Goal: Task Accomplishment & Management: Manage account settings

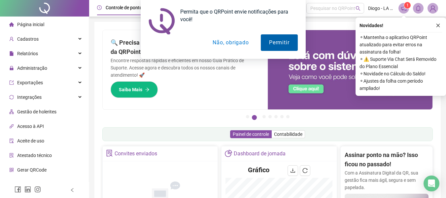
click at [274, 42] on button "Permitir" at bounding box center [279, 42] width 37 height 17
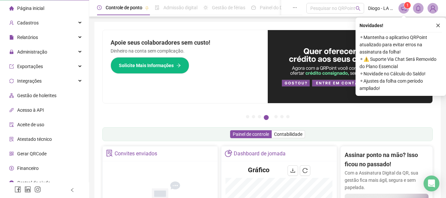
scroll to position [23, 0]
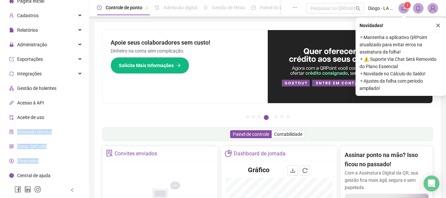
drag, startPoint x: 83, startPoint y: 115, endPoint x: 77, endPoint y: 155, distance: 40.3
click at [77, 155] on ul "Página inicial Cadastros Relatórios Administração Exportações Integrações Gestã…" at bounding box center [44, 95] width 89 height 205
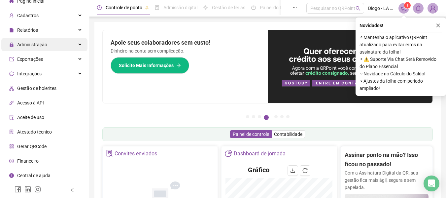
click at [37, 46] on span "Administração" at bounding box center [32, 44] width 30 height 5
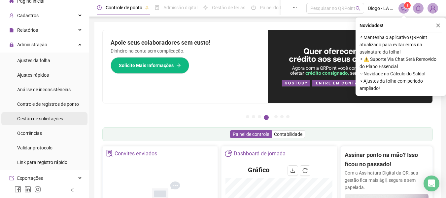
click at [33, 119] on span "Gestão de solicitações" at bounding box center [40, 118] width 46 height 5
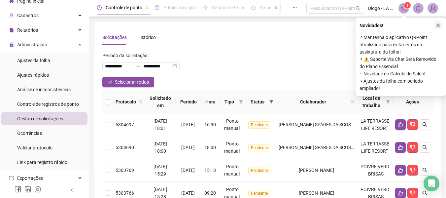
click at [438, 25] on icon "close" at bounding box center [438, 25] width 5 height 5
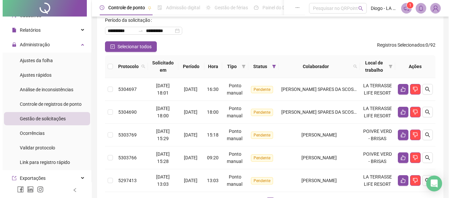
scroll to position [32, 0]
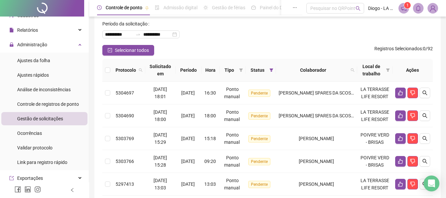
click at [106, 75] on th at bounding box center [107, 70] width 11 height 23
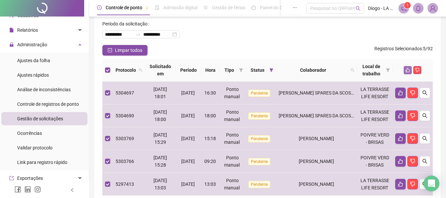
click at [409, 71] on icon "like" at bounding box center [407, 70] width 5 height 5
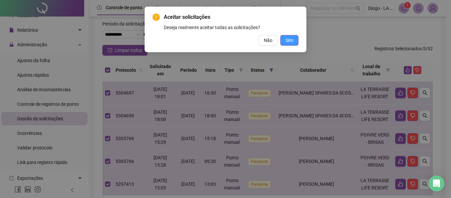
click at [290, 40] on span "Sim" at bounding box center [290, 40] width 8 height 7
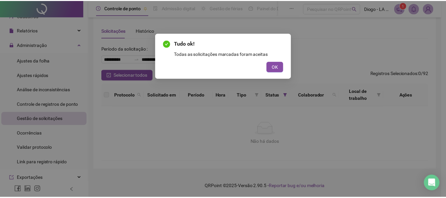
scroll to position [7, 0]
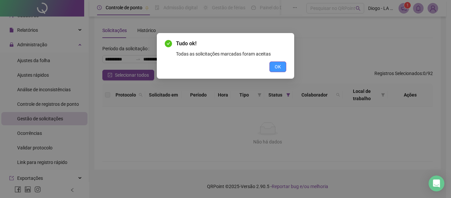
click at [277, 67] on span "OK" at bounding box center [278, 66] width 6 height 7
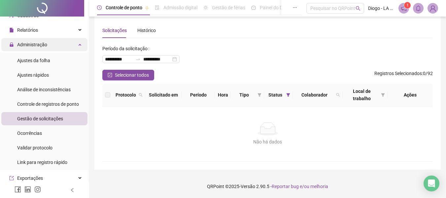
click at [39, 43] on span "Administração" at bounding box center [32, 44] width 30 height 5
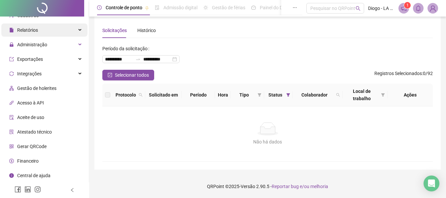
click at [42, 34] on div "Relatórios" at bounding box center [44, 29] width 86 height 13
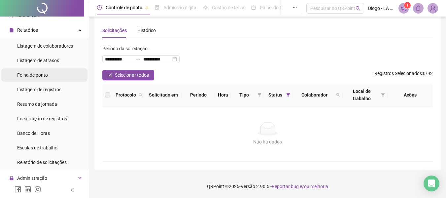
click at [56, 76] on li "Folha de ponto" at bounding box center [44, 74] width 86 height 13
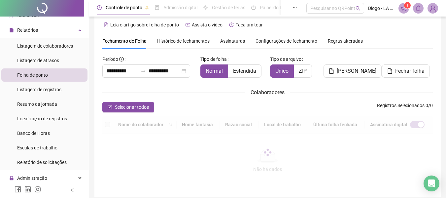
scroll to position [36, 0]
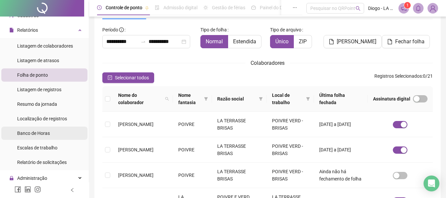
click at [49, 132] on span "Banco de Horas" at bounding box center [33, 132] width 33 height 5
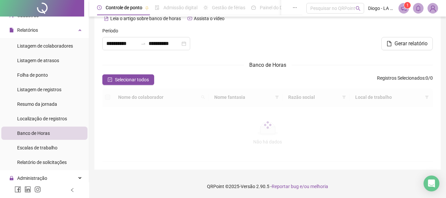
scroll to position [36, 0]
type input "**********"
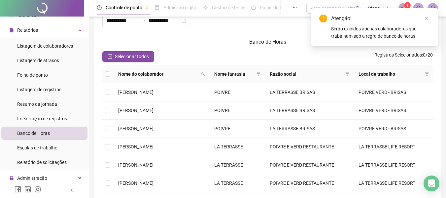
scroll to position [0, 0]
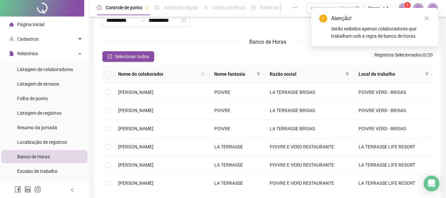
click at [50, 18] on li "Página inicial" at bounding box center [44, 24] width 86 height 13
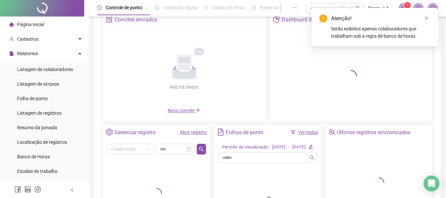
click at [36, 24] on span "Página inicial" at bounding box center [30, 24] width 27 height 5
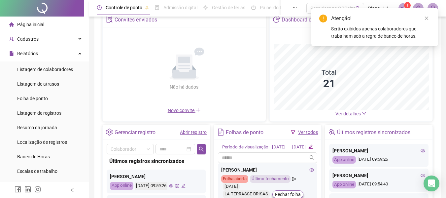
click at [84, 118] on ul "Página inicial Cadastros Relatórios Listagem de colaboradores Listagem de atras…" at bounding box center [44, 186] width 89 height 338
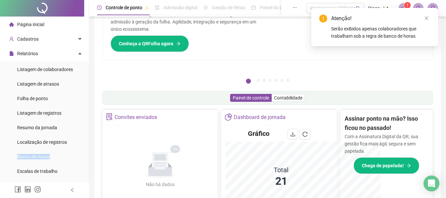
scroll to position [39, 0]
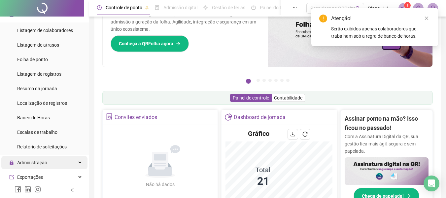
click at [58, 164] on div "Administração" at bounding box center [44, 162] width 86 height 13
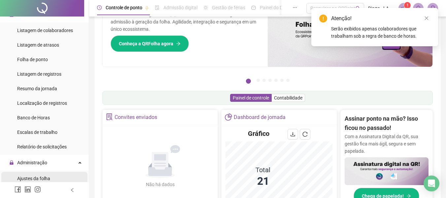
click at [44, 176] on span "Ajustes da folha" at bounding box center [33, 178] width 33 height 5
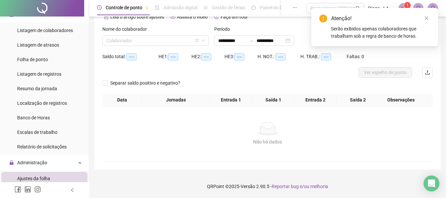
scroll to position [35, 0]
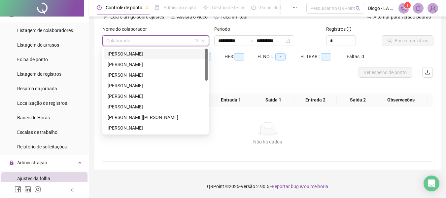
click at [184, 41] on input "search" at bounding box center [152, 41] width 93 height 10
click at [171, 56] on div "[PERSON_NAME]" at bounding box center [156, 53] width 96 height 7
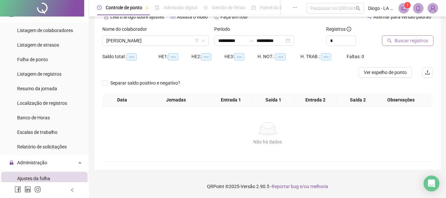
click at [391, 40] on icon "search" at bounding box center [389, 40] width 5 height 5
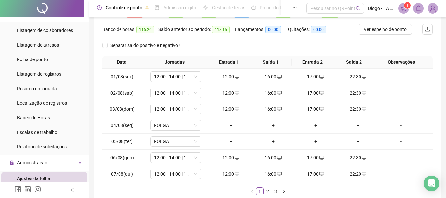
scroll to position [117, 0]
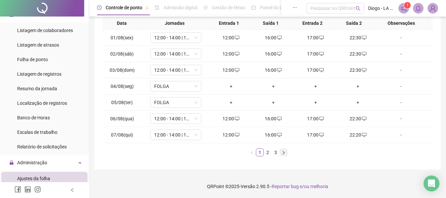
click at [286, 153] on button "button" at bounding box center [284, 152] width 8 height 8
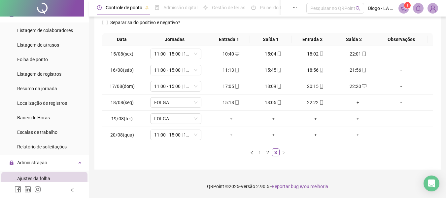
scroll to position [101, 0]
click at [171, 103] on span "FOLGA" at bounding box center [175, 102] width 43 height 10
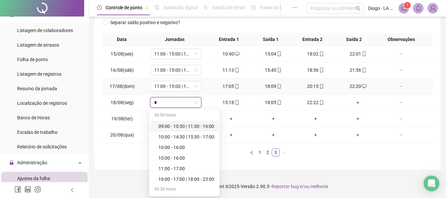
type input "**"
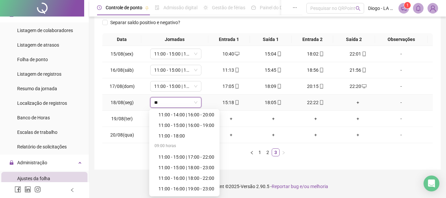
scroll to position [70, 0]
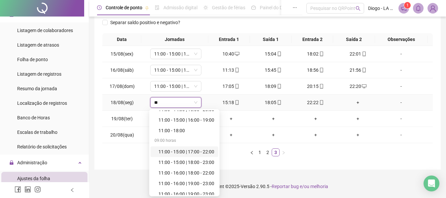
click at [203, 150] on div "11:00 - 15:00 | 17:00 - 22:00" at bounding box center [187, 151] width 56 height 7
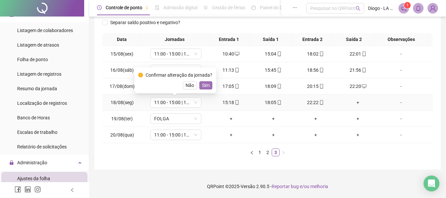
click at [203, 83] on span "Sim" at bounding box center [206, 85] width 8 height 7
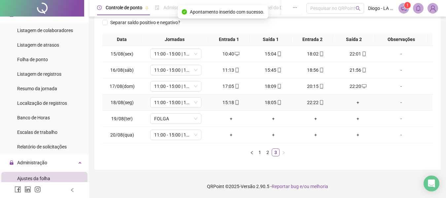
click at [229, 104] on div "15:18" at bounding box center [231, 102] width 37 height 7
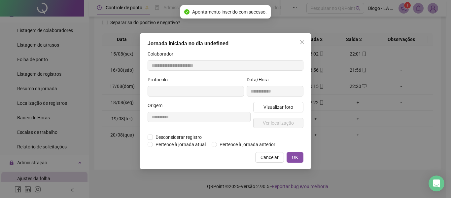
type input "**********"
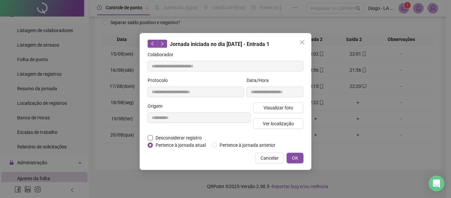
click at [155, 137] on span "Desconsiderar registro" at bounding box center [179, 137] width 52 height 7
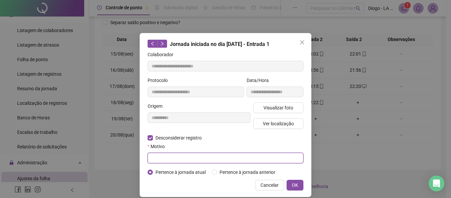
click at [166, 154] on input "text" at bounding box center [226, 158] width 156 height 11
type input "****"
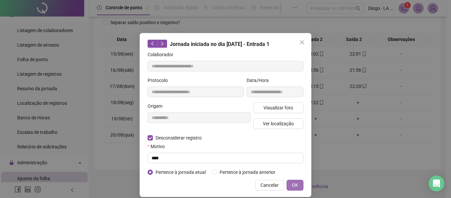
click at [293, 185] on span "OK" at bounding box center [295, 184] width 6 height 7
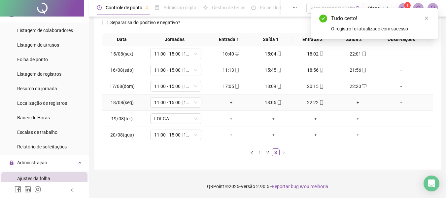
click at [229, 103] on div "+" at bounding box center [231, 102] width 37 height 7
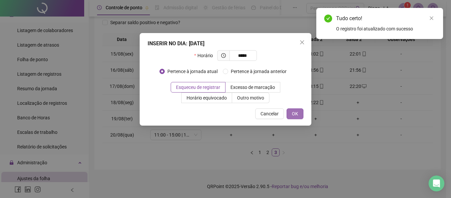
type input "*****"
click at [295, 113] on span "OK" at bounding box center [295, 113] width 6 height 7
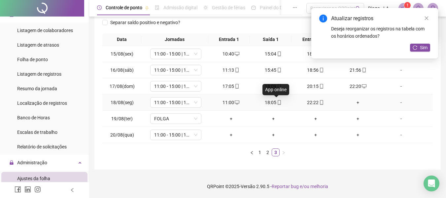
click at [276, 104] on span "mobile" at bounding box center [278, 102] width 5 height 5
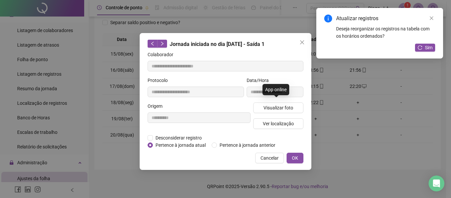
type input "**********"
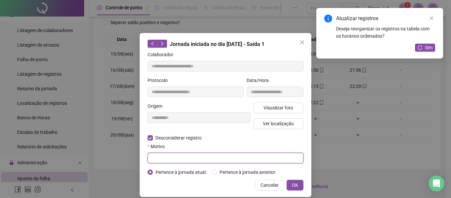
click at [163, 159] on input "text" at bounding box center [226, 158] width 156 height 11
type input "*"
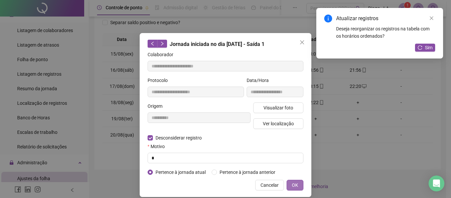
click at [295, 185] on span "OK" at bounding box center [295, 184] width 6 height 7
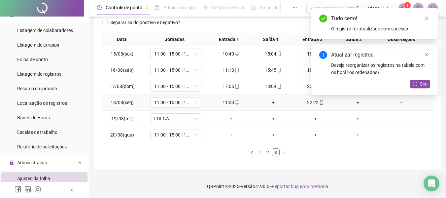
click at [270, 103] on div "+" at bounding box center [273, 102] width 37 height 7
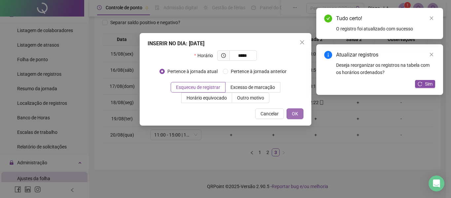
type input "*****"
click at [299, 113] on button "OK" at bounding box center [295, 113] width 17 height 11
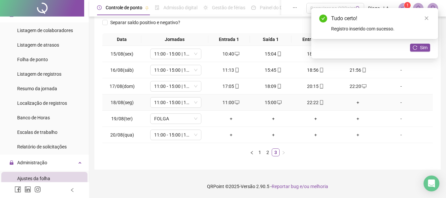
click at [311, 103] on div "22:22" at bounding box center [315, 102] width 37 height 7
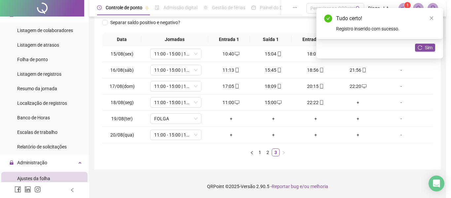
type input "**********"
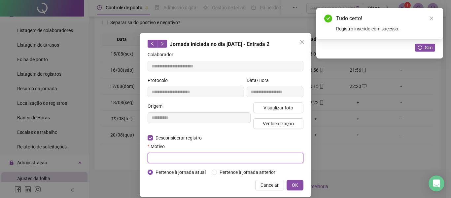
click at [158, 156] on input "text" at bounding box center [226, 158] width 156 height 11
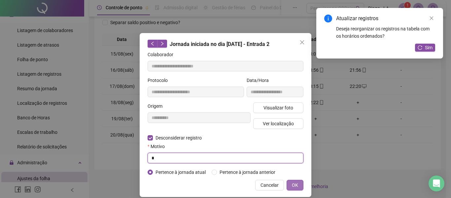
type input "*"
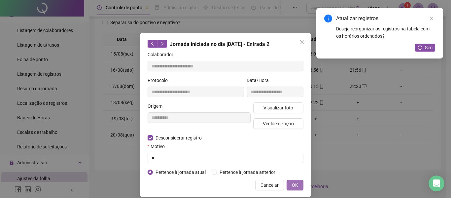
click at [297, 182] on button "OK" at bounding box center [295, 185] width 17 height 11
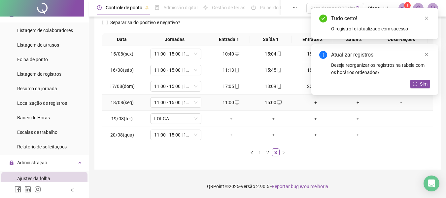
click at [313, 103] on div "+" at bounding box center [315, 102] width 37 height 7
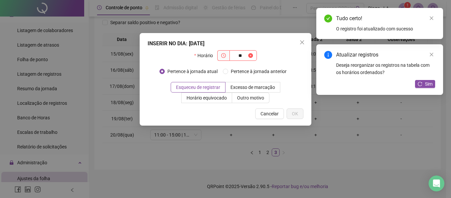
type input "*"
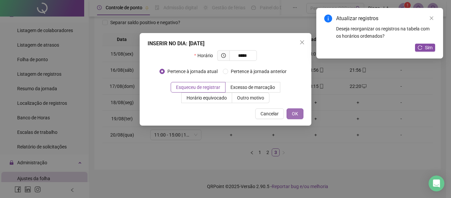
type input "*****"
click at [299, 113] on button "OK" at bounding box center [295, 113] width 17 height 11
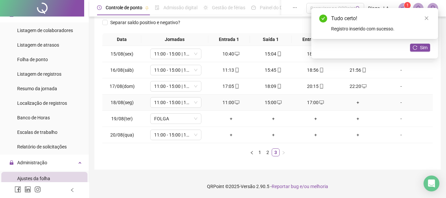
click at [354, 105] on div "+" at bounding box center [357, 102] width 37 height 7
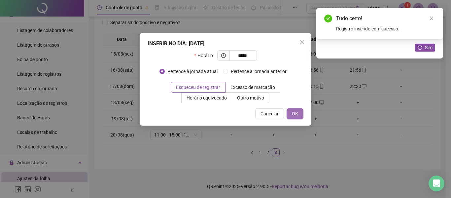
type input "*****"
click at [297, 113] on span "OK" at bounding box center [295, 113] width 6 height 7
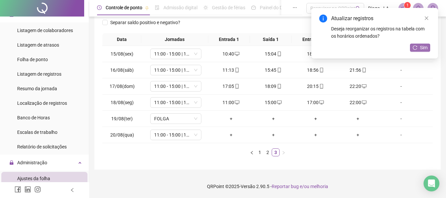
click at [426, 49] on span "Sim" at bounding box center [424, 47] width 8 height 7
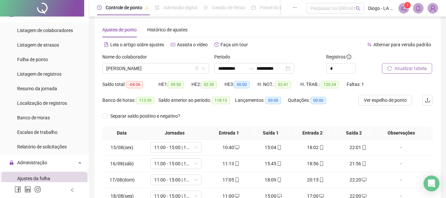
scroll to position [6, 0]
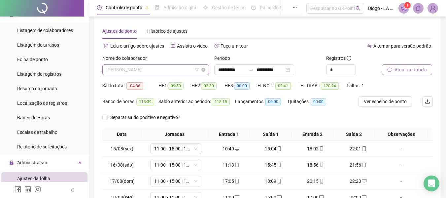
click at [184, 70] on span "[PERSON_NAME]" at bounding box center [155, 70] width 99 height 10
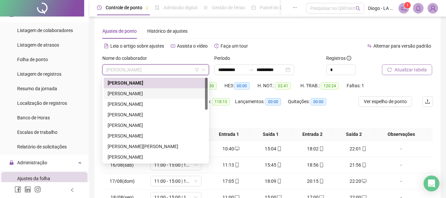
click at [166, 91] on div "[PERSON_NAME]" at bounding box center [156, 93] width 96 height 7
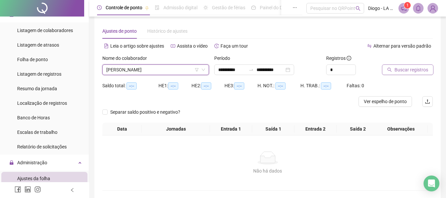
click at [391, 69] on icon "search" at bounding box center [389, 69] width 5 height 5
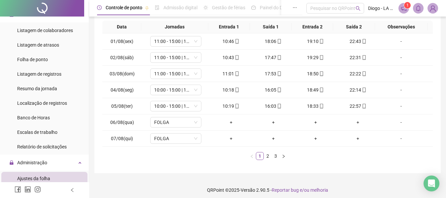
scroll to position [114, 0]
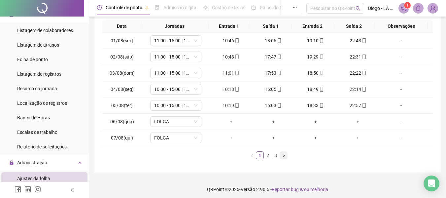
click at [284, 156] on icon "right" at bounding box center [284, 156] width 4 height 4
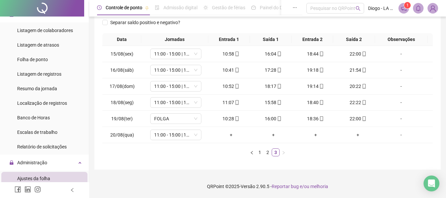
scroll to position [101, 0]
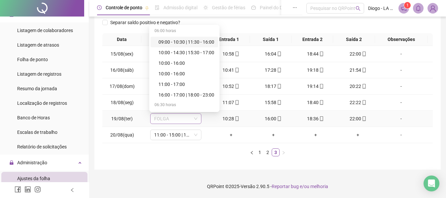
click at [169, 118] on span "FOLGA" at bounding box center [175, 119] width 43 height 10
type input "**"
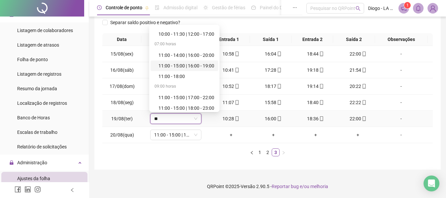
scroll to position [53, 0]
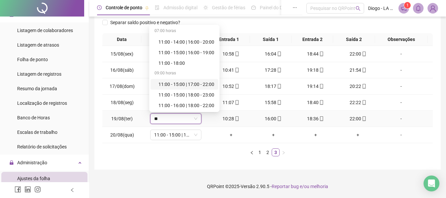
click at [197, 87] on div "11:00 - 15:00 | 17:00 - 22:00" at bounding box center [187, 84] width 56 height 7
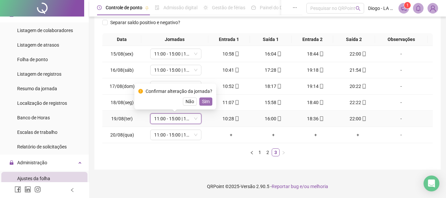
click at [205, 100] on span "Sim" at bounding box center [206, 101] width 8 height 7
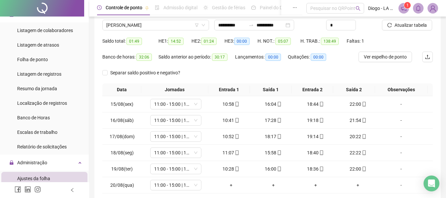
scroll to position [50, 0]
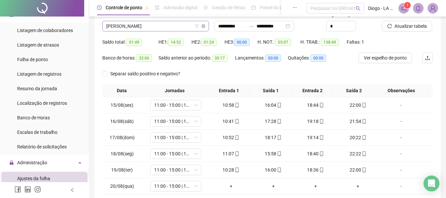
click at [153, 26] on span "[PERSON_NAME]" at bounding box center [155, 26] width 99 height 10
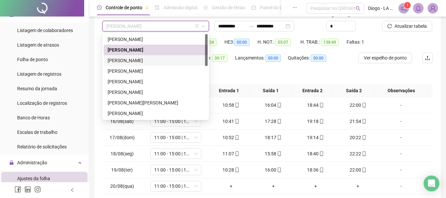
click at [143, 60] on div "[PERSON_NAME]" at bounding box center [156, 60] width 96 height 7
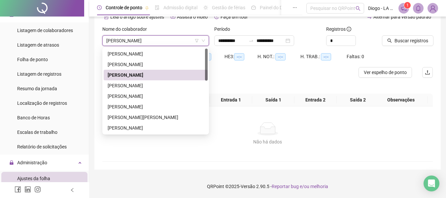
scroll to position [35, 0]
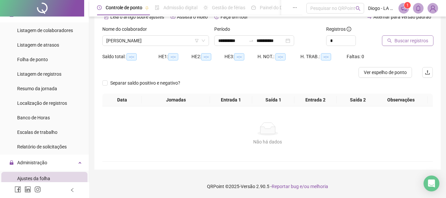
click at [392, 39] on icon "search" at bounding box center [389, 40] width 5 height 5
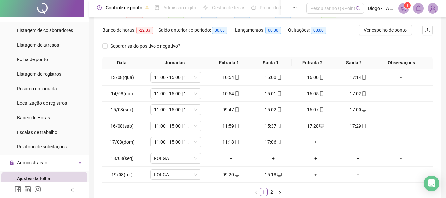
scroll to position [77, 0]
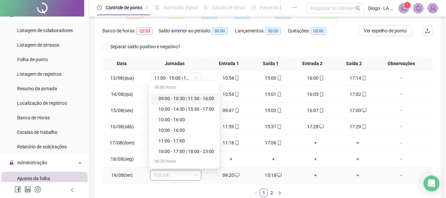
click at [178, 180] on span "FOLGA" at bounding box center [175, 175] width 43 height 10
type input "**"
click at [182, 121] on div "10:00 - 16:00" at bounding box center [187, 119] width 56 height 7
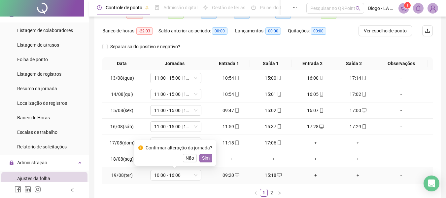
click at [205, 158] on span "Sim" at bounding box center [206, 157] width 8 height 7
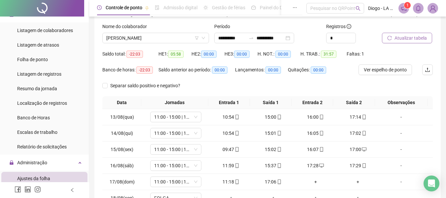
scroll to position [37, 0]
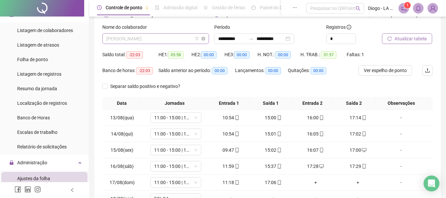
click at [167, 41] on span "[PERSON_NAME]" at bounding box center [155, 39] width 99 height 10
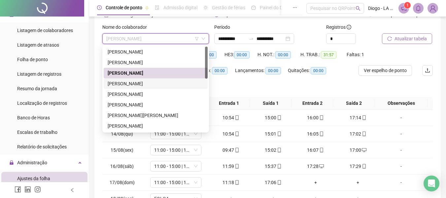
click at [154, 83] on div "[PERSON_NAME]" at bounding box center [156, 83] width 96 height 7
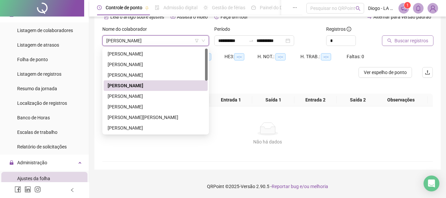
scroll to position [35, 0]
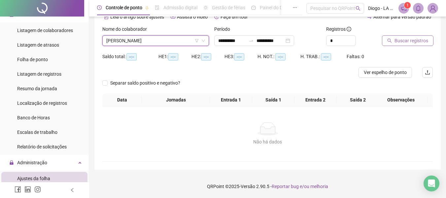
click at [390, 42] on icon "search" at bounding box center [389, 40] width 5 height 5
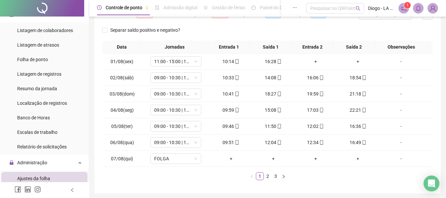
scroll to position [94, 0]
click at [282, 178] on icon "right" at bounding box center [284, 176] width 4 height 4
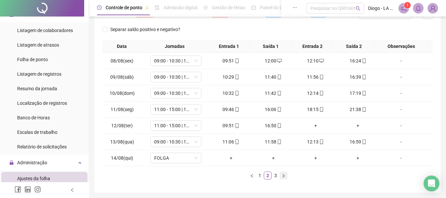
click at [282, 178] on icon "right" at bounding box center [284, 176] width 4 height 4
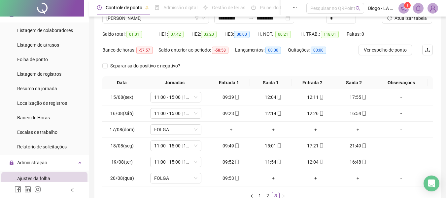
scroll to position [54, 0]
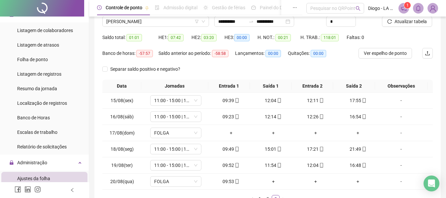
drag, startPoint x: 445, startPoint y: 45, endPoint x: 443, endPoint y: 38, distance: 7.1
click at [443, 38] on div "**********" at bounding box center [267, 95] width 357 height 299
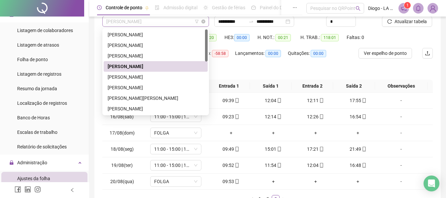
click at [167, 21] on span "[PERSON_NAME]" at bounding box center [155, 22] width 99 height 10
click at [129, 78] on div "[PERSON_NAME]" at bounding box center [156, 76] width 96 height 7
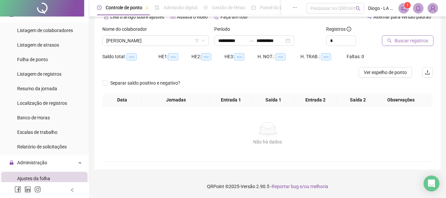
click at [389, 40] on icon "search" at bounding box center [389, 40] width 5 height 5
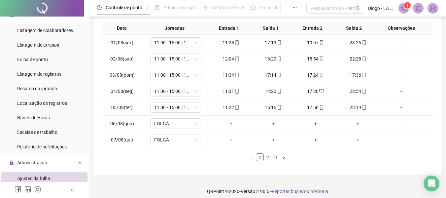
scroll to position [115, 0]
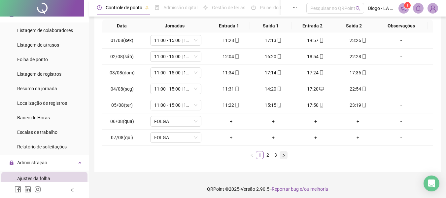
click at [285, 157] on icon "right" at bounding box center [284, 155] width 4 height 4
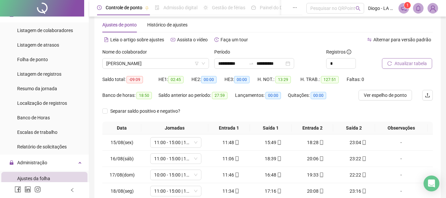
scroll to position [0, 0]
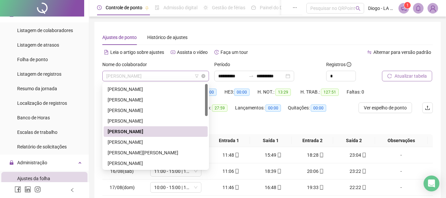
click at [175, 79] on span "[PERSON_NAME]" at bounding box center [155, 76] width 99 height 10
click at [154, 141] on div "[PERSON_NAME]" at bounding box center [156, 141] width 96 height 7
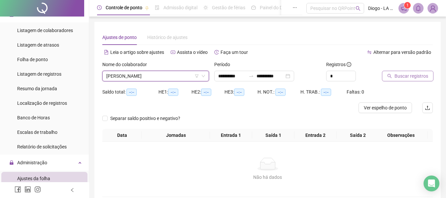
click at [387, 76] on button "Buscar registros" at bounding box center [408, 76] width 52 height 11
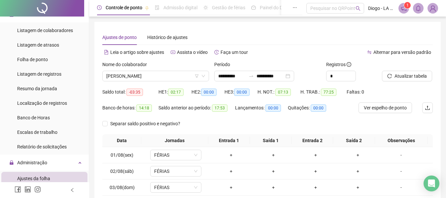
scroll to position [117, 0]
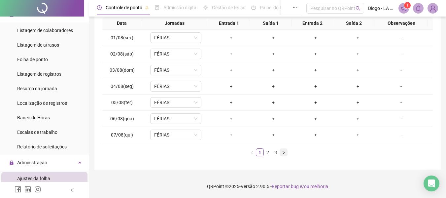
click at [283, 152] on icon "right" at bounding box center [284, 153] width 4 height 4
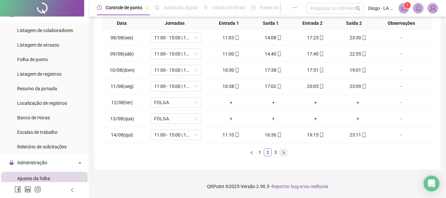
click at [283, 152] on icon "right" at bounding box center [284, 153] width 4 height 4
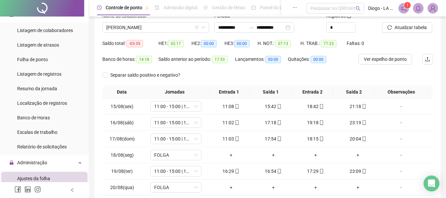
scroll to position [1, 0]
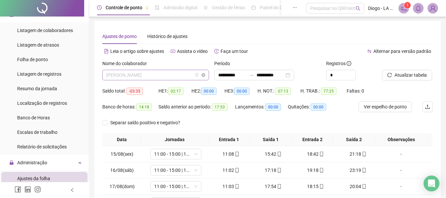
click at [171, 78] on span "[PERSON_NAME]" at bounding box center [155, 75] width 99 height 10
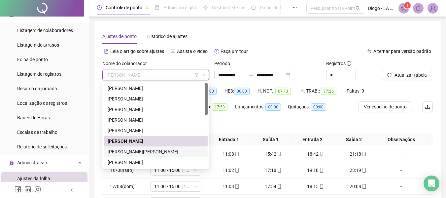
click at [145, 149] on div "[PERSON_NAME][PERSON_NAME]" at bounding box center [156, 151] width 96 height 7
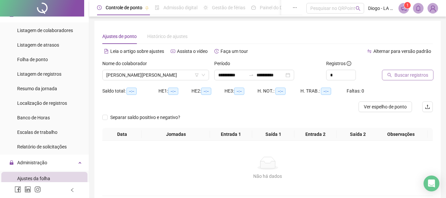
click at [385, 75] on button "Buscar registros" at bounding box center [408, 75] width 52 height 11
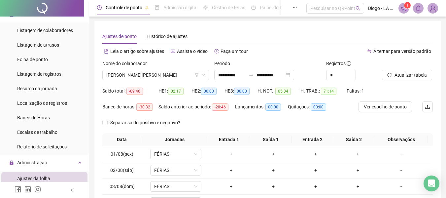
scroll to position [117, 0]
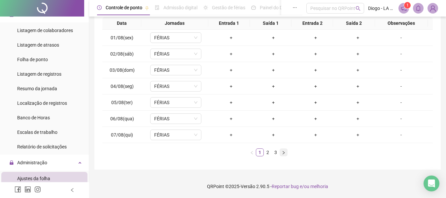
click at [286, 152] on button "button" at bounding box center [284, 152] width 8 height 8
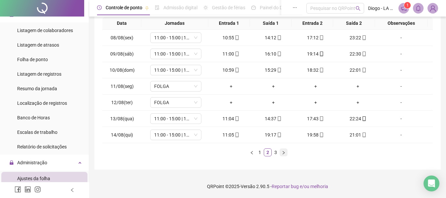
click at [286, 152] on button "button" at bounding box center [284, 152] width 8 height 8
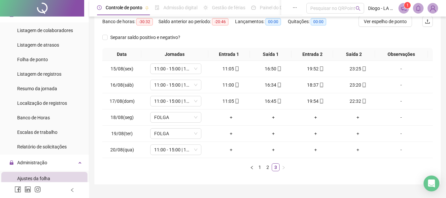
scroll to position [0, 0]
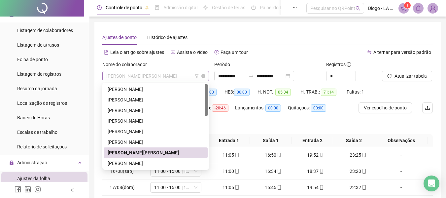
click at [184, 73] on span "[PERSON_NAME][PERSON_NAME]" at bounding box center [155, 76] width 99 height 10
click at [142, 163] on div "[PERSON_NAME]" at bounding box center [156, 162] width 96 height 7
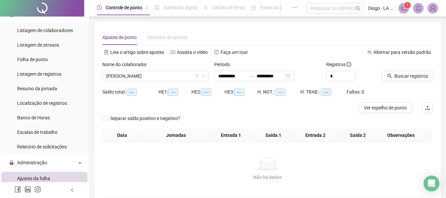
click at [390, 77] on icon "search" at bounding box center [390, 76] width 4 height 4
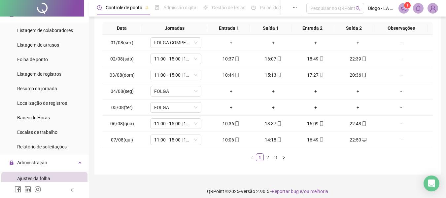
scroll to position [117, 0]
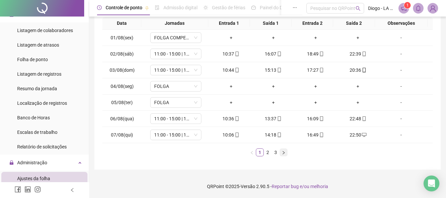
click at [282, 155] on icon "right" at bounding box center [284, 153] width 4 height 4
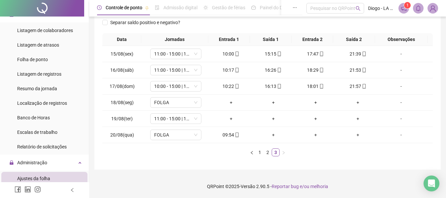
scroll to position [101, 0]
click at [171, 119] on span "11:00 - 15:00 | 18:00 - 23:00" at bounding box center [175, 119] width 43 height 10
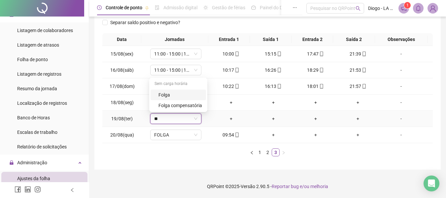
type input "***"
click at [170, 95] on div "Folga" at bounding box center [181, 94] width 44 height 7
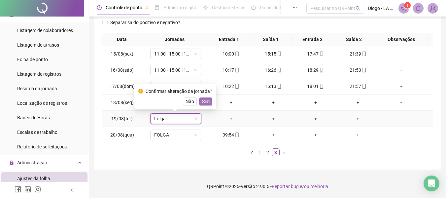
click at [203, 100] on span "Sim" at bounding box center [206, 101] width 8 height 7
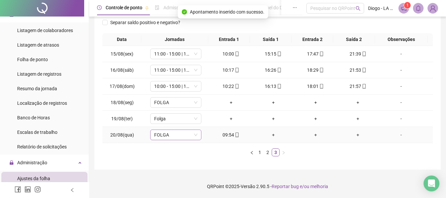
click at [184, 135] on span "FOLGA" at bounding box center [175, 135] width 43 height 10
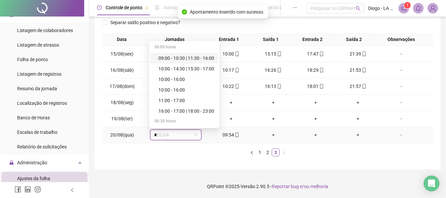
type input "**"
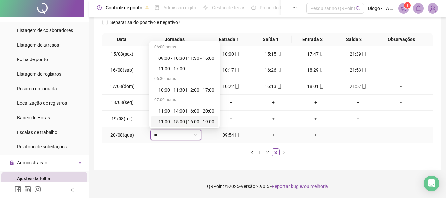
click at [218, 123] on div "11:00 - 15:00 | 16:00 - 19:00" at bounding box center [185, 121] width 68 height 11
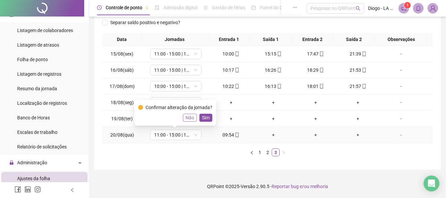
click at [191, 117] on span "Não" at bounding box center [190, 117] width 9 height 7
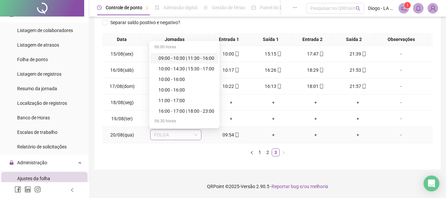
click at [165, 135] on span "FOLGA" at bounding box center [175, 135] width 43 height 10
type input "**"
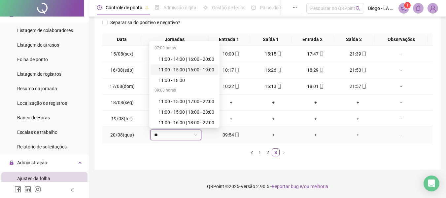
scroll to position [53, 0]
click at [193, 112] on div "11:00 - 15:00 | 18:00 - 23:00" at bounding box center [187, 110] width 56 height 7
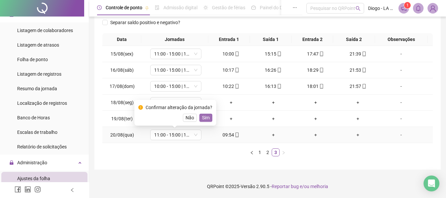
click at [202, 119] on span "Sim" at bounding box center [206, 117] width 8 height 7
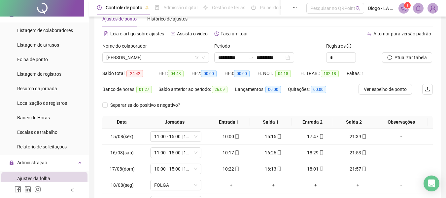
scroll to position [0, 0]
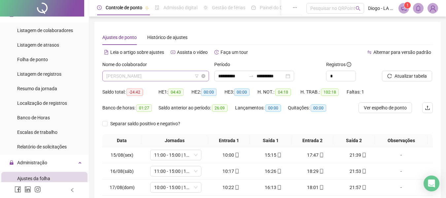
click at [171, 76] on span "[PERSON_NAME]" at bounding box center [155, 76] width 99 height 10
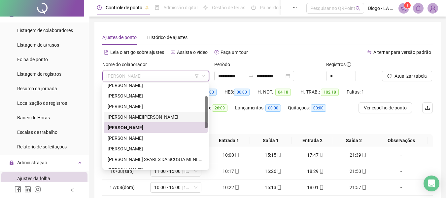
drag, startPoint x: 207, startPoint y: 112, endPoint x: 206, endPoint y: 126, distance: 14.2
click at [206, 126] on div at bounding box center [206, 112] width 3 height 32
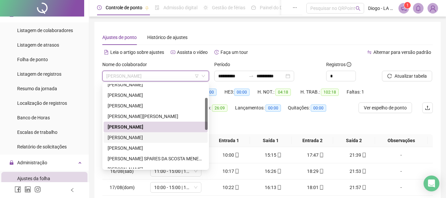
click at [172, 136] on div "[PERSON_NAME]" at bounding box center [156, 137] width 96 height 7
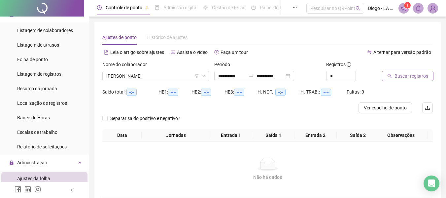
click at [388, 76] on icon "search" at bounding box center [389, 76] width 5 height 5
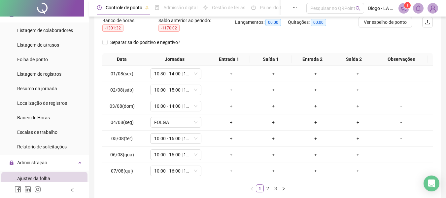
scroll to position [112, 0]
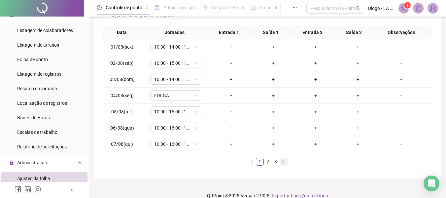
click at [282, 162] on icon "right" at bounding box center [284, 162] width 4 height 4
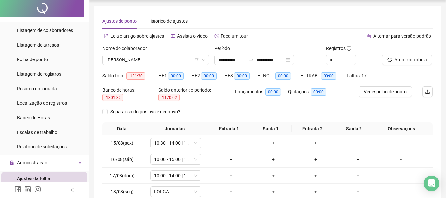
scroll to position [0, 0]
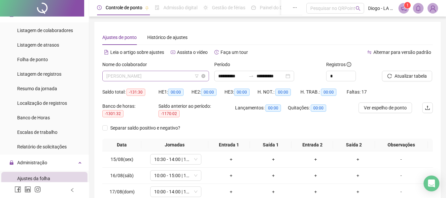
click at [185, 74] on span "[PERSON_NAME]" at bounding box center [155, 76] width 99 height 10
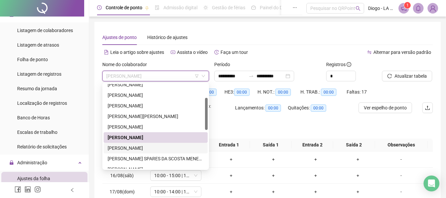
click at [145, 148] on div "[PERSON_NAME]" at bounding box center [156, 147] width 96 height 7
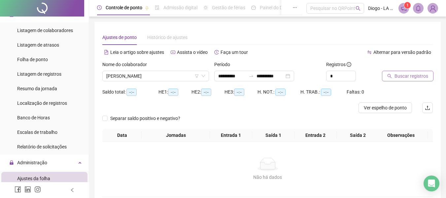
click at [391, 78] on button "Buscar registros" at bounding box center [408, 76] width 52 height 11
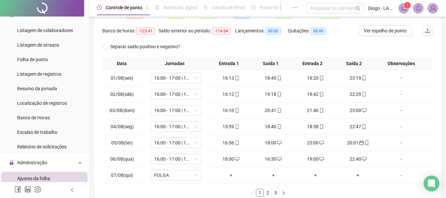
scroll to position [117, 0]
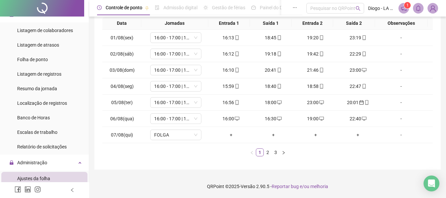
click at [282, 156] on div "Data Jornadas Entrada 1 Saída 1 Entrada 2 Saída 2 Observações 01/08(sex) 16:00 …" at bounding box center [267, 89] width 331 height 145
click at [282, 153] on icon "right" at bounding box center [284, 153] width 4 height 4
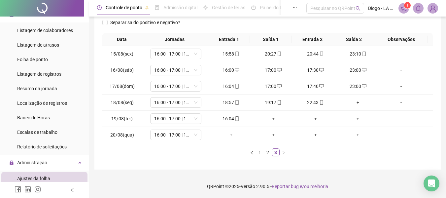
scroll to position [101, 0]
click at [271, 118] on div "+" at bounding box center [273, 118] width 37 height 7
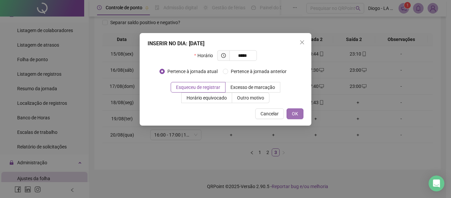
type input "*****"
click at [290, 114] on button "OK" at bounding box center [295, 113] width 17 height 11
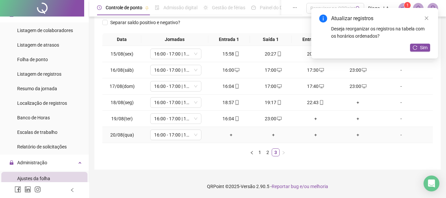
click at [227, 136] on div "+" at bounding box center [231, 134] width 37 height 7
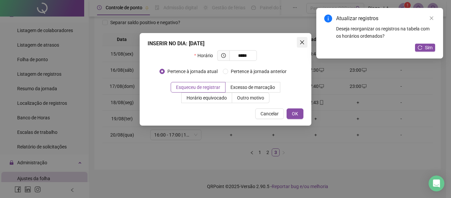
type input "*****"
click at [305, 42] on span "Close" at bounding box center [302, 42] width 11 height 5
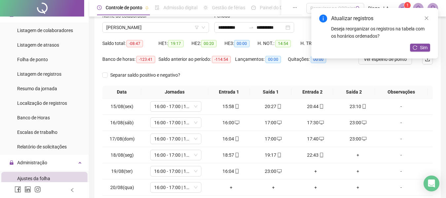
scroll to position [39, 0]
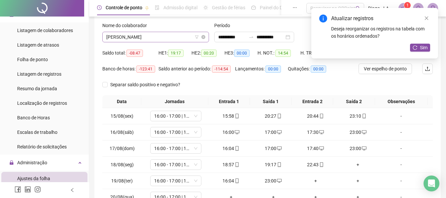
drag, startPoint x: 161, startPoint y: 45, endPoint x: 159, endPoint y: 38, distance: 7.0
click at [159, 38] on div "Nome do colaborador [PERSON_NAME]" at bounding box center [156, 35] width 112 height 26
click at [159, 38] on span "[PERSON_NAME]" at bounding box center [155, 37] width 99 height 10
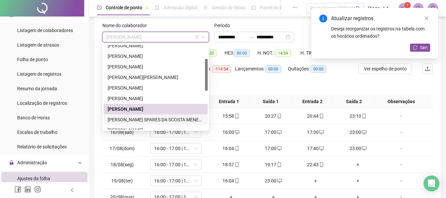
click at [145, 120] on div "[PERSON_NAME] SPARES DA SCOSTA MENESES" at bounding box center [156, 119] width 96 height 7
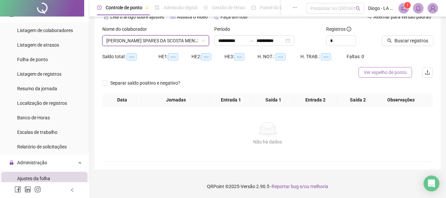
scroll to position [35, 0]
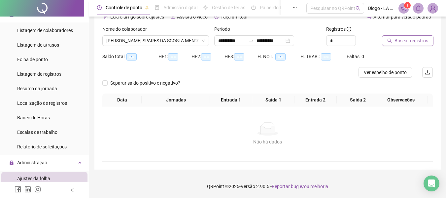
click at [391, 45] on button "Buscar registros" at bounding box center [408, 40] width 52 height 11
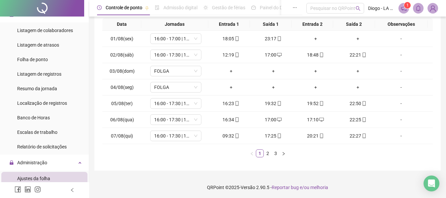
scroll to position [117, 0]
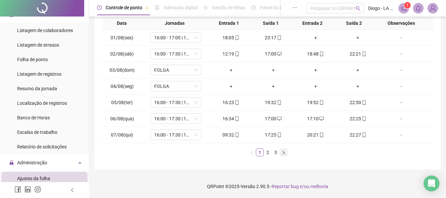
click at [282, 153] on icon "right" at bounding box center [284, 153] width 4 height 4
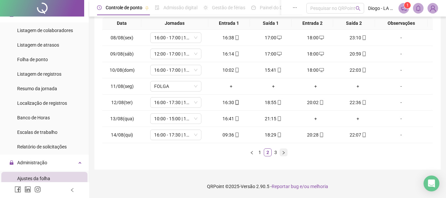
click at [282, 153] on icon "right" at bounding box center [284, 153] width 4 height 4
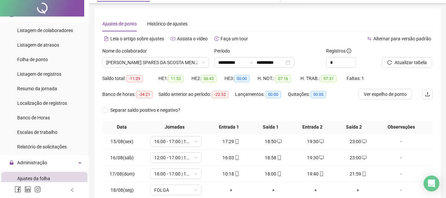
scroll to position [0, 0]
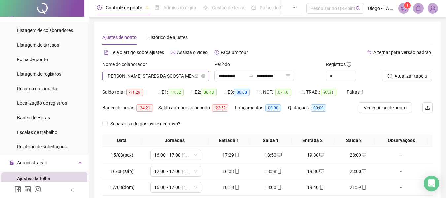
click at [167, 76] on span "[PERSON_NAME] SPARES DA SCOSTA MENESES" at bounding box center [155, 76] width 99 height 10
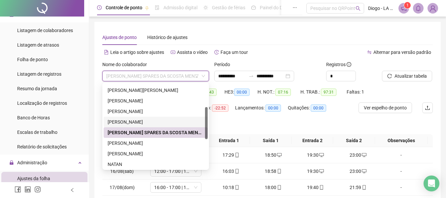
drag, startPoint x: 206, startPoint y: 124, endPoint x: 207, endPoint y: 134, distance: 10.3
click at [207, 134] on div at bounding box center [206, 123] width 3 height 32
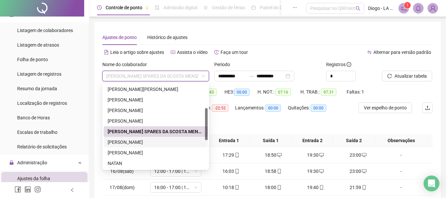
click at [167, 141] on div "[PERSON_NAME]" at bounding box center [156, 141] width 96 height 7
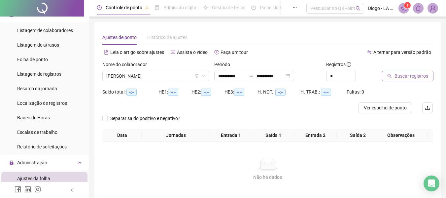
click at [388, 76] on icon "search" at bounding box center [390, 76] width 4 height 4
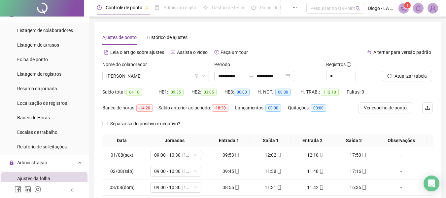
scroll to position [117, 0]
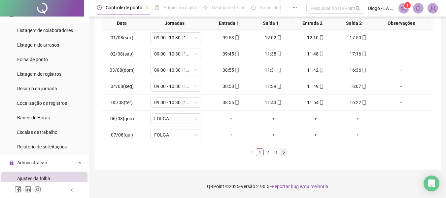
click at [284, 153] on icon "right" at bounding box center [284, 152] width 2 height 3
click at [285, 155] on button "button" at bounding box center [284, 152] width 8 height 8
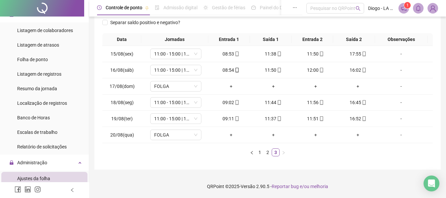
scroll to position [0, 0]
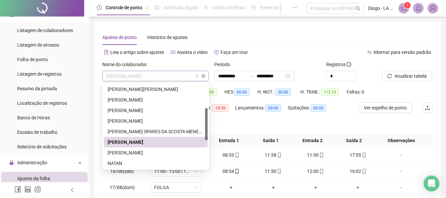
click at [178, 74] on span "[PERSON_NAME]" at bounding box center [155, 76] width 99 height 10
click at [145, 151] on div "[PERSON_NAME]" at bounding box center [156, 152] width 96 height 7
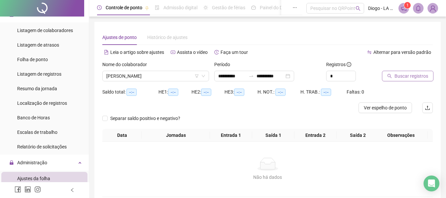
click at [388, 76] on icon "search" at bounding box center [389, 76] width 5 height 5
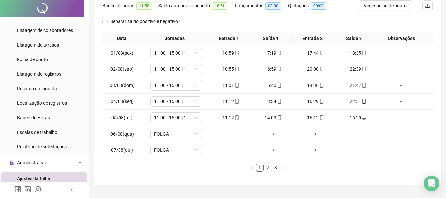
scroll to position [106, 0]
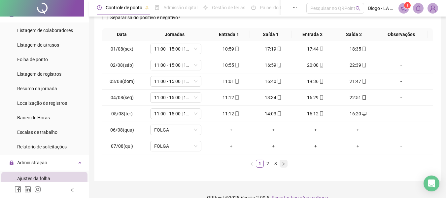
click at [284, 165] on icon "right" at bounding box center [284, 164] width 4 height 4
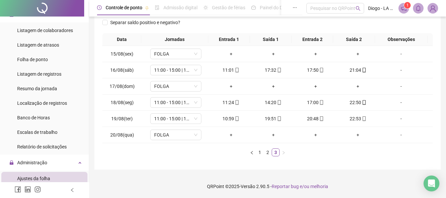
scroll to position [0, 0]
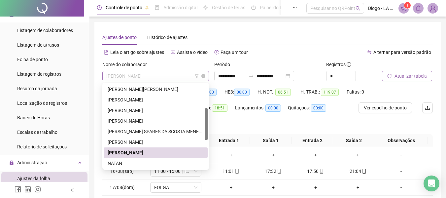
click at [157, 77] on span "[PERSON_NAME]" at bounding box center [155, 76] width 99 height 10
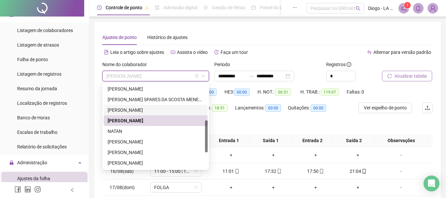
drag, startPoint x: 205, startPoint y: 135, endPoint x: 205, endPoint y: 148, distance: 12.9
click at [205, 148] on div at bounding box center [206, 136] width 3 height 32
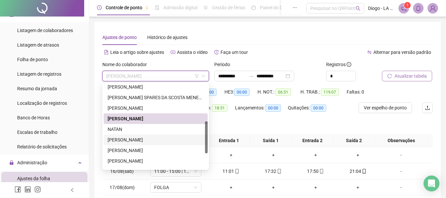
click at [167, 139] on div "[PERSON_NAME]" at bounding box center [156, 139] width 96 height 7
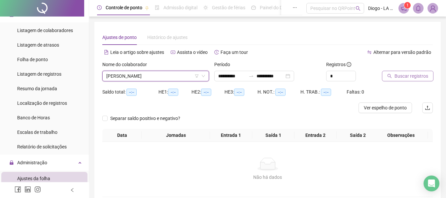
click at [388, 79] on button "Buscar registros" at bounding box center [408, 76] width 52 height 11
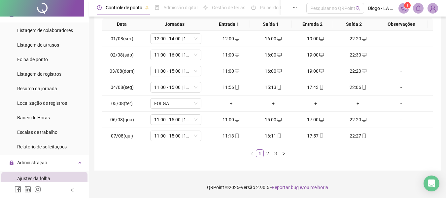
scroll to position [117, 0]
click at [280, 155] on button "button" at bounding box center [284, 153] width 8 height 8
click at [282, 155] on icon "right" at bounding box center [284, 153] width 4 height 4
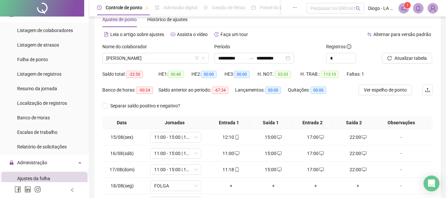
scroll to position [0, 0]
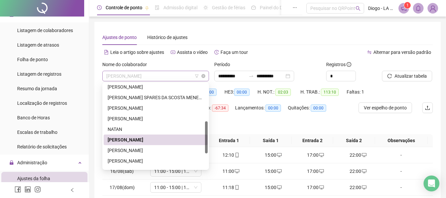
click at [167, 73] on span "[PERSON_NAME]" at bounding box center [155, 76] width 99 height 10
click at [138, 150] on div "[PERSON_NAME]" at bounding box center [156, 150] width 96 height 7
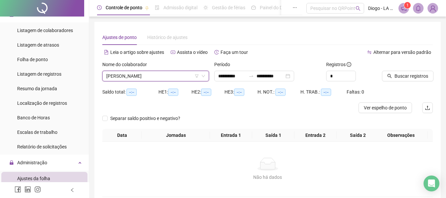
click at [389, 77] on icon "search" at bounding box center [390, 76] width 4 height 4
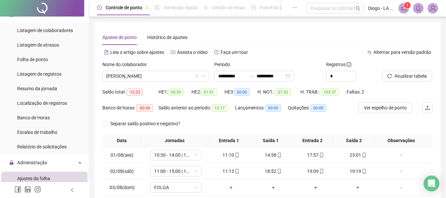
scroll to position [117, 0]
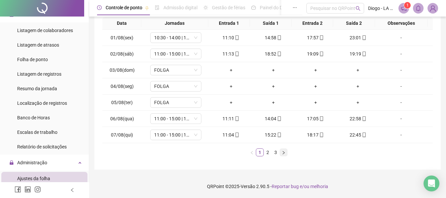
click at [284, 155] on icon "right" at bounding box center [284, 153] width 4 height 4
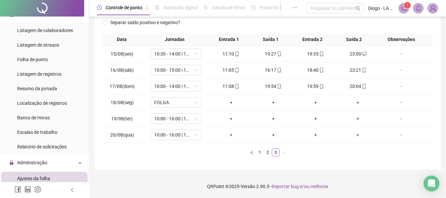
scroll to position [101, 0]
click at [161, 122] on span "10:00 - 16:00 | 17:00 - 17:30" at bounding box center [175, 119] width 43 height 10
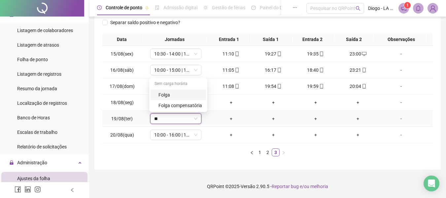
type input "***"
click at [175, 99] on div "Folga" at bounding box center [178, 94] width 55 height 11
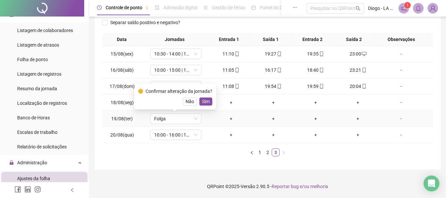
click at [204, 106] on div "Confirmar alteração da jornada? Não Sim" at bounding box center [175, 97] width 82 height 26
click at [209, 103] on button "Sim" at bounding box center [205, 101] width 13 height 8
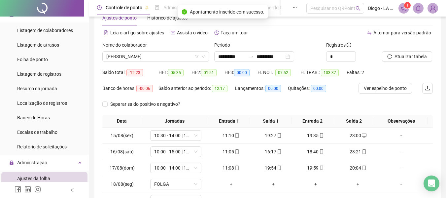
scroll to position [0, 0]
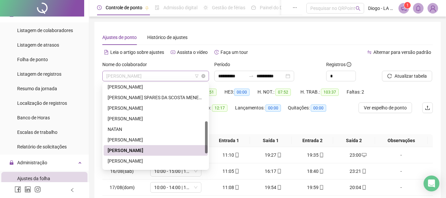
click at [176, 79] on span "[PERSON_NAME]" at bounding box center [155, 76] width 99 height 10
click at [154, 160] on div "[PERSON_NAME]" at bounding box center [156, 160] width 96 height 7
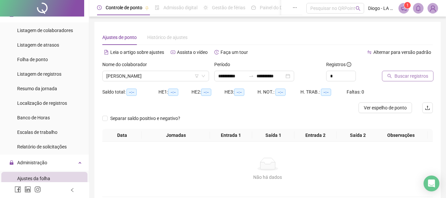
click at [388, 76] on icon "search" at bounding box center [389, 76] width 5 height 5
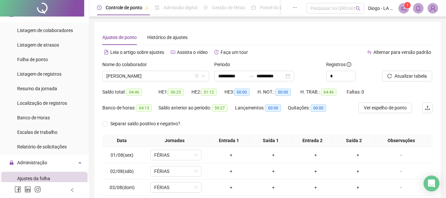
scroll to position [117, 0]
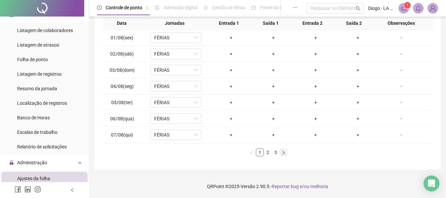
click at [283, 153] on icon "right" at bounding box center [284, 153] width 4 height 4
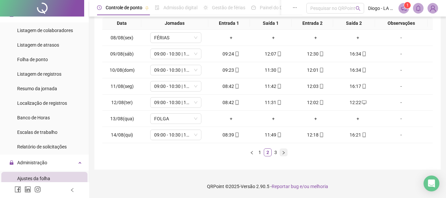
click at [283, 153] on icon "right" at bounding box center [284, 153] width 4 height 4
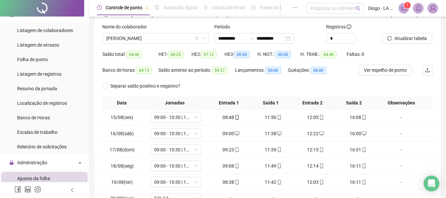
scroll to position [35, 0]
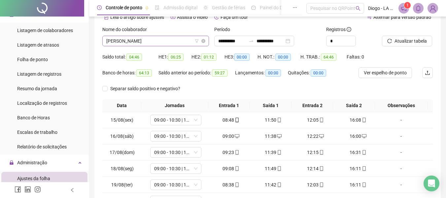
click at [171, 40] on span "[PERSON_NAME]" at bounding box center [155, 41] width 99 height 10
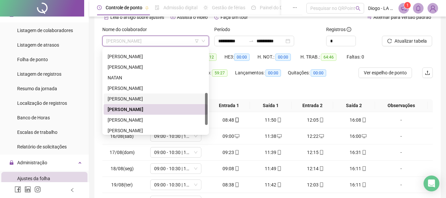
scroll to position [118, 0]
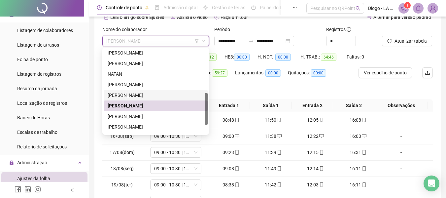
drag, startPoint x: 206, startPoint y: 113, endPoint x: 206, endPoint y: 121, distance: 7.9
click at [206, 121] on div at bounding box center [206, 109] width 3 height 32
click at [170, 118] on div "[PERSON_NAME]" at bounding box center [156, 115] width 96 height 7
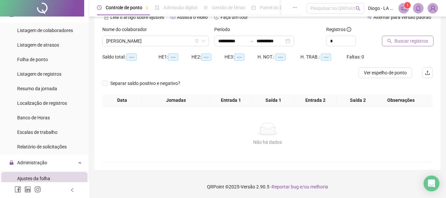
click at [387, 42] on icon "search" at bounding box center [389, 41] width 5 height 5
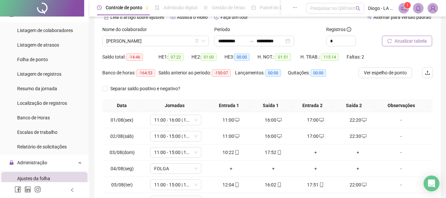
scroll to position [117, 0]
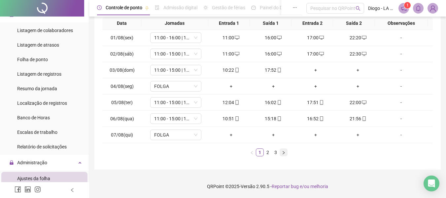
click at [287, 154] on button "button" at bounding box center [284, 152] width 8 height 8
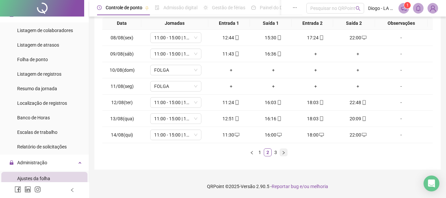
click at [282, 153] on icon "right" at bounding box center [284, 153] width 4 height 4
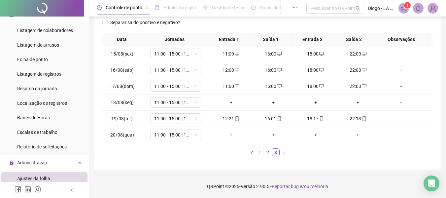
scroll to position [101, 0]
click at [191, 103] on span "11:00 - 15:00 | 19:00 - 23:00" at bounding box center [175, 102] width 43 height 10
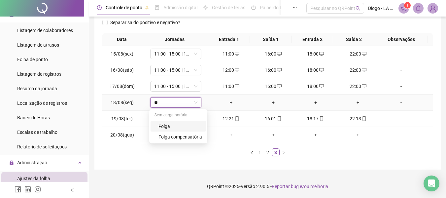
type input "***"
click at [185, 123] on div "Folga" at bounding box center [181, 126] width 44 height 7
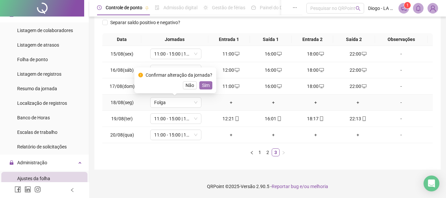
click at [207, 89] on button "Sim" at bounding box center [205, 85] width 13 height 8
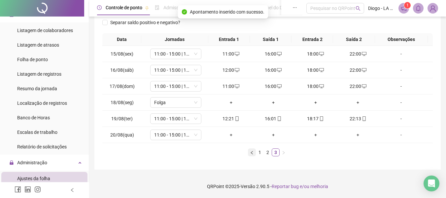
click at [252, 154] on icon "left" at bounding box center [252, 153] width 4 height 4
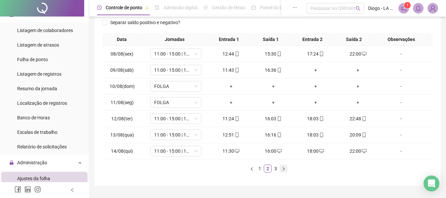
click at [284, 170] on icon "right" at bounding box center [284, 168] width 2 height 3
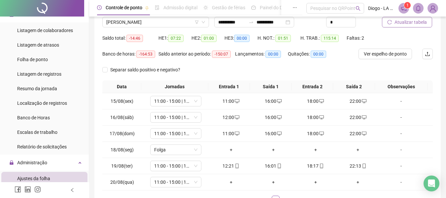
scroll to position [53, 0]
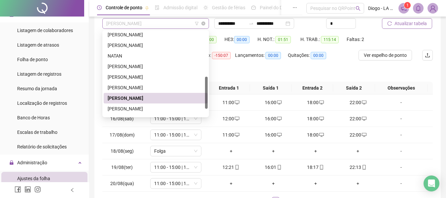
click at [187, 23] on span "[PERSON_NAME]" at bounding box center [155, 23] width 99 height 10
click at [174, 111] on div "[PERSON_NAME]" at bounding box center [156, 108] width 96 height 7
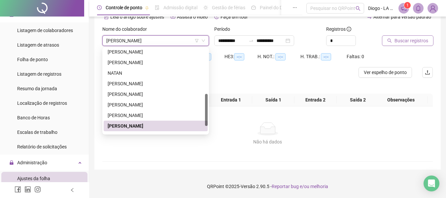
scroll to position [35, 0]
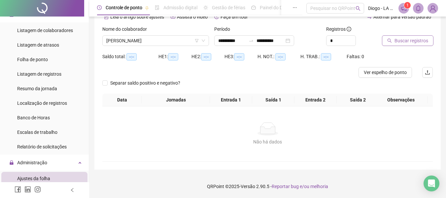
click at [387, 42] on icon "search" at bounding box center [389, 40] width 5 height 5
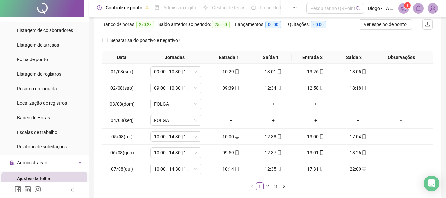
scroll to position [86, 0]
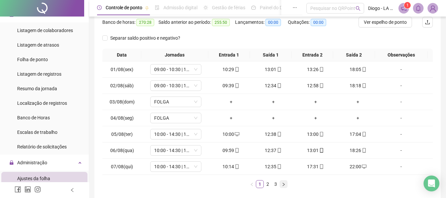
click at [284, 185] on icon "right" at bounding box center [284, 183] width 2 height 3
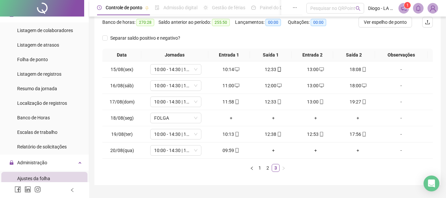
scroll to position [35, 0]
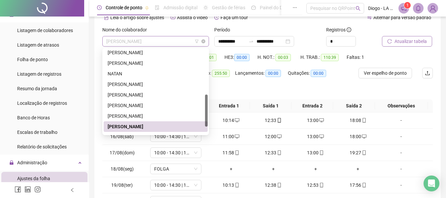
click at [172, 41] on span "[PERSON_NAME]" at bounding box center [155, 41] width 99 height 10
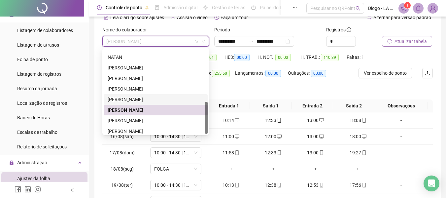
scroll to position [137, 0]
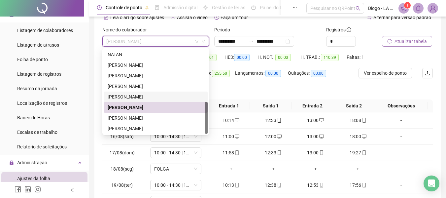
drag, startPoint x: 206, startPoint y: 117, endPoint x: 206, endPoint y: 127, distance: 9.6
click at [206, 127] on div at bounding box center [206, 118] width 3 height 32
click at [142, 118] on div "[PERSON_NAME]" at bounding box center [156, 117] width 96 height 7
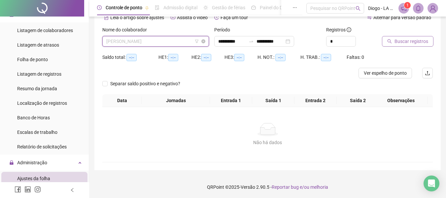
click at [178, 43] on span "[PERSON_NAME]" at bounding box center [155, 41] width 99 height 10
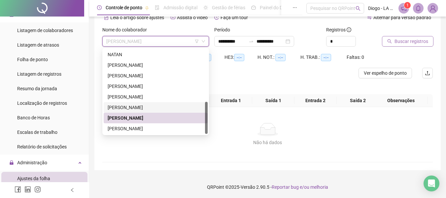
drag, startPoint x: 205, startPoint y: 104, endPoint x: 205, endPoint y: 118, distance: 13.5
click at [205, 118] on div "[PERSON_NAME] [PERSON_NAME]" at bounding box center [156, 86] width 104 height 95
click at [153, 130] on div "[PERSON_NAME]" at bounding box center [156, 128] width 96 height 7
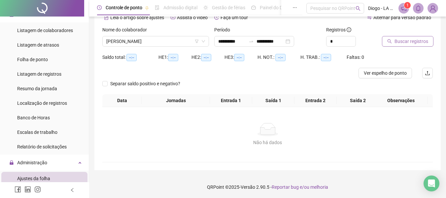
click at [388, 44] on button "Buscar registros" at bounding box center [408, 41] width 52 height 11
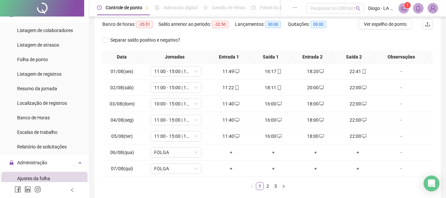
scroll to position [106, 0]
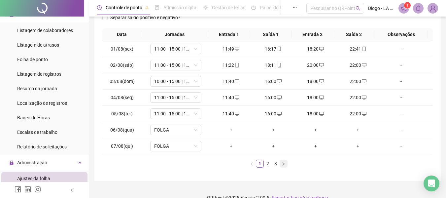
click at [285, 164] on icon "right" at bounding box center [284, 164] width 4 height 4
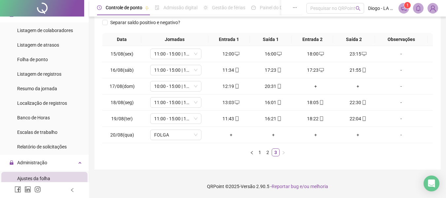
scroll to position [101, 0]
